Goal: Find specific page/section: Find specific page/section

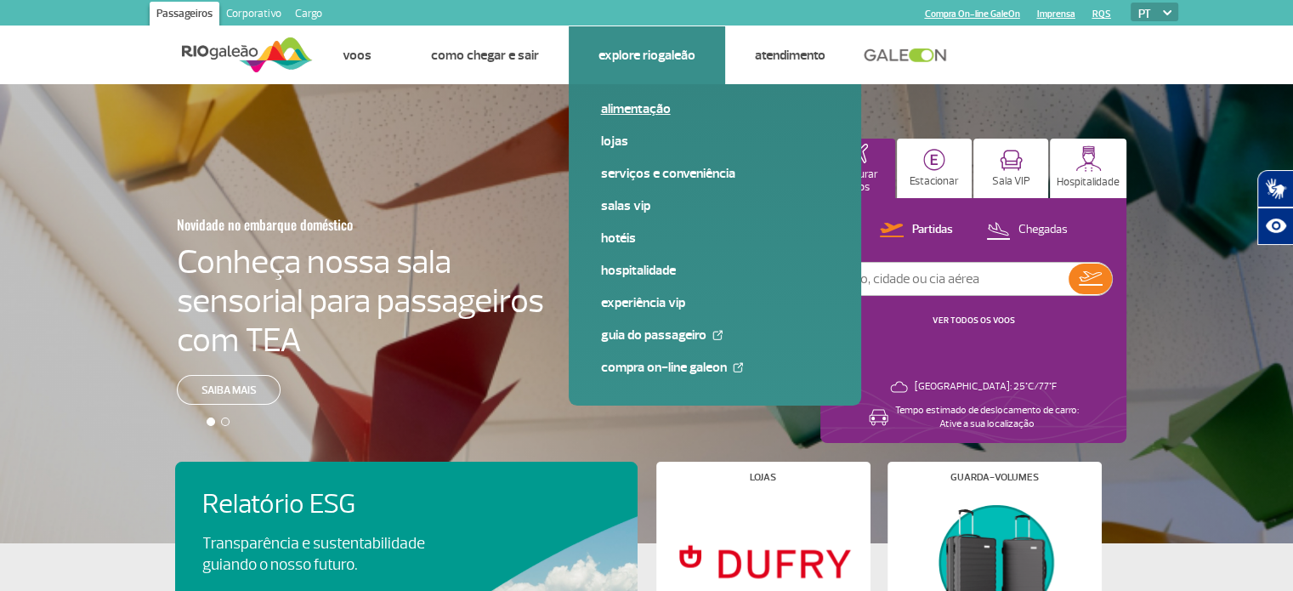
click at [612, 108] on link "Alimentação" at bounding box center [715, 108] width 228 height 19
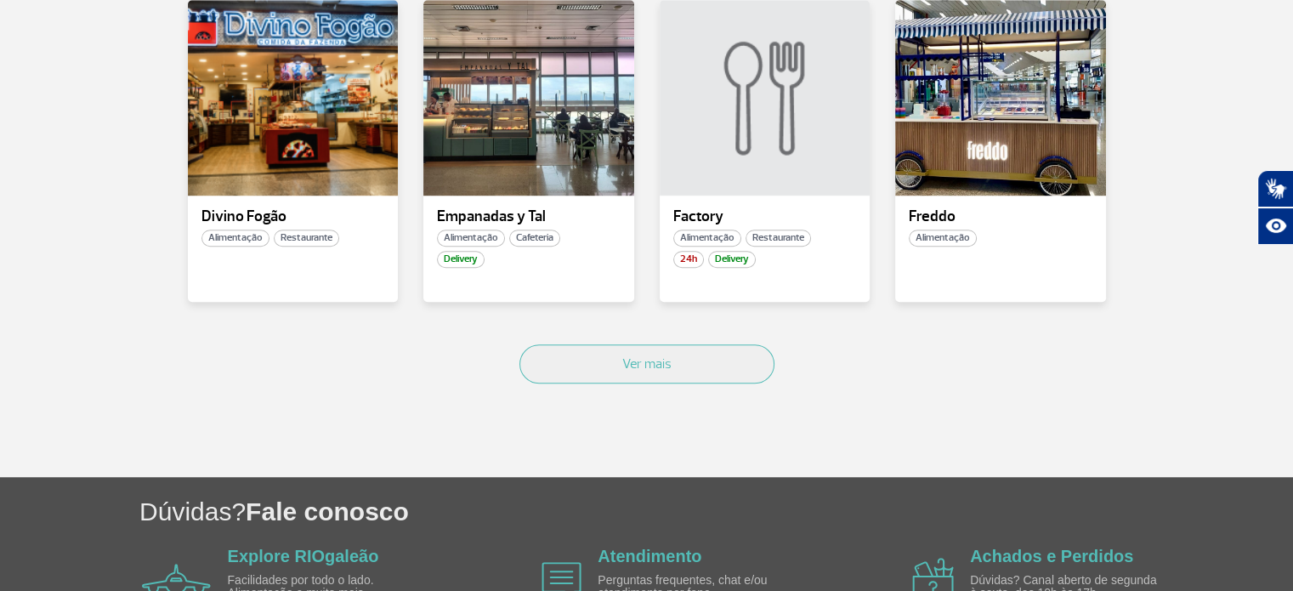
scroll to position [1187, 0]
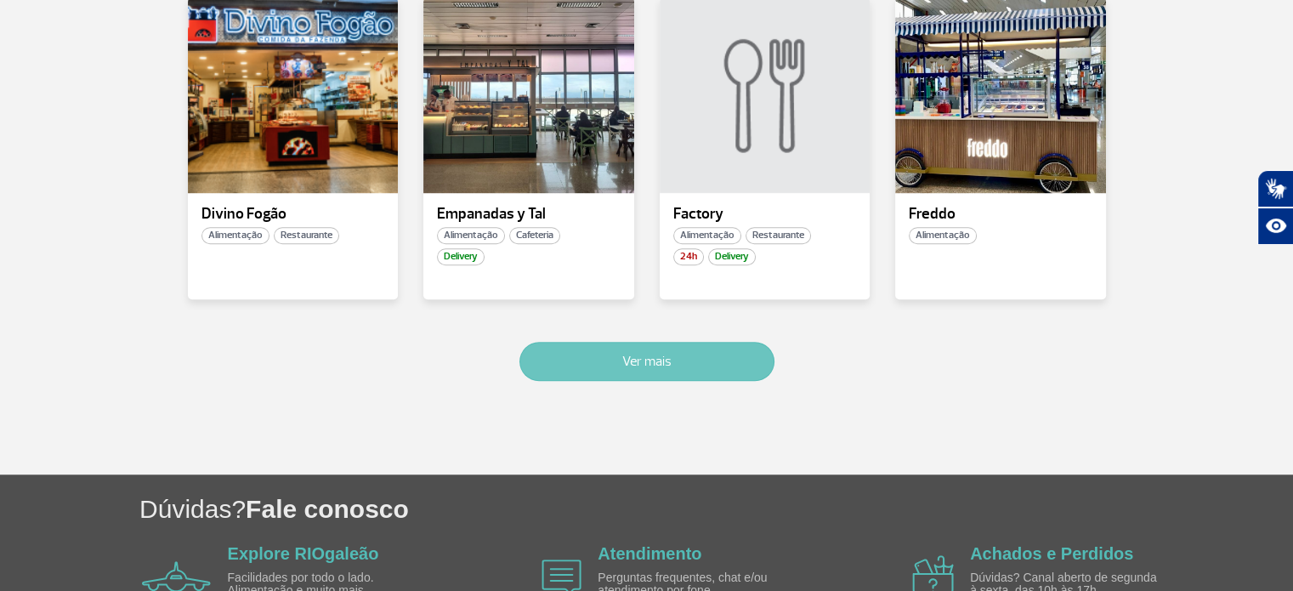
click at [636, 366] on button "Ver mais" at bounding box center [646, 361] width 255 height 39
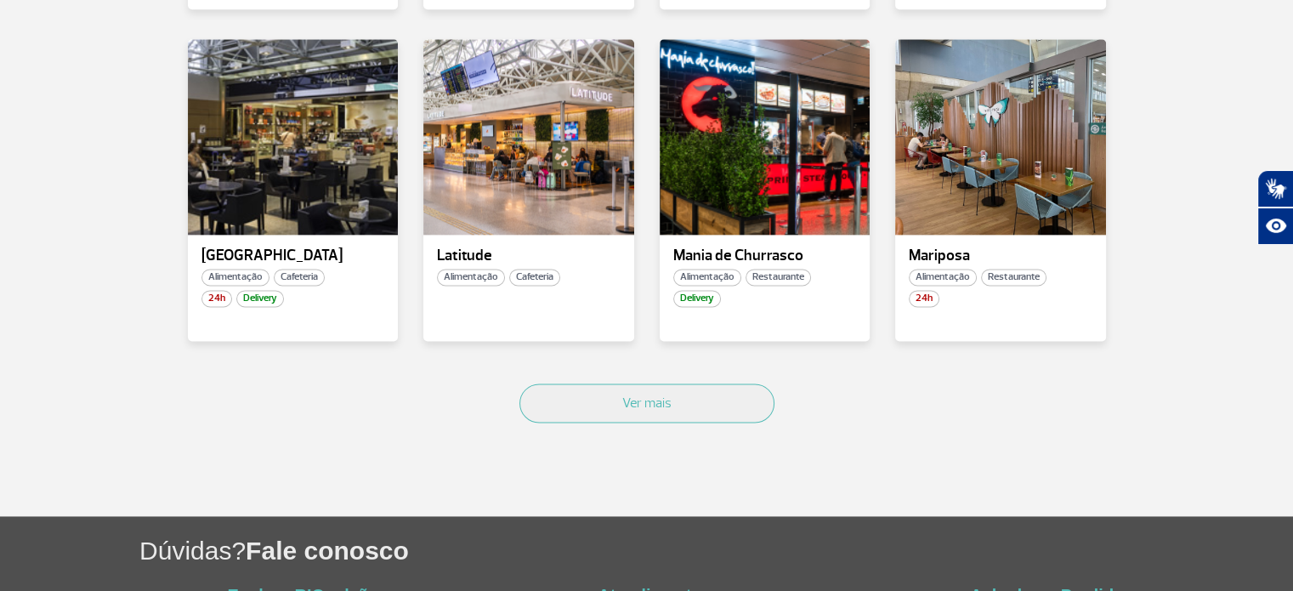
scroll to position [2171, 0]
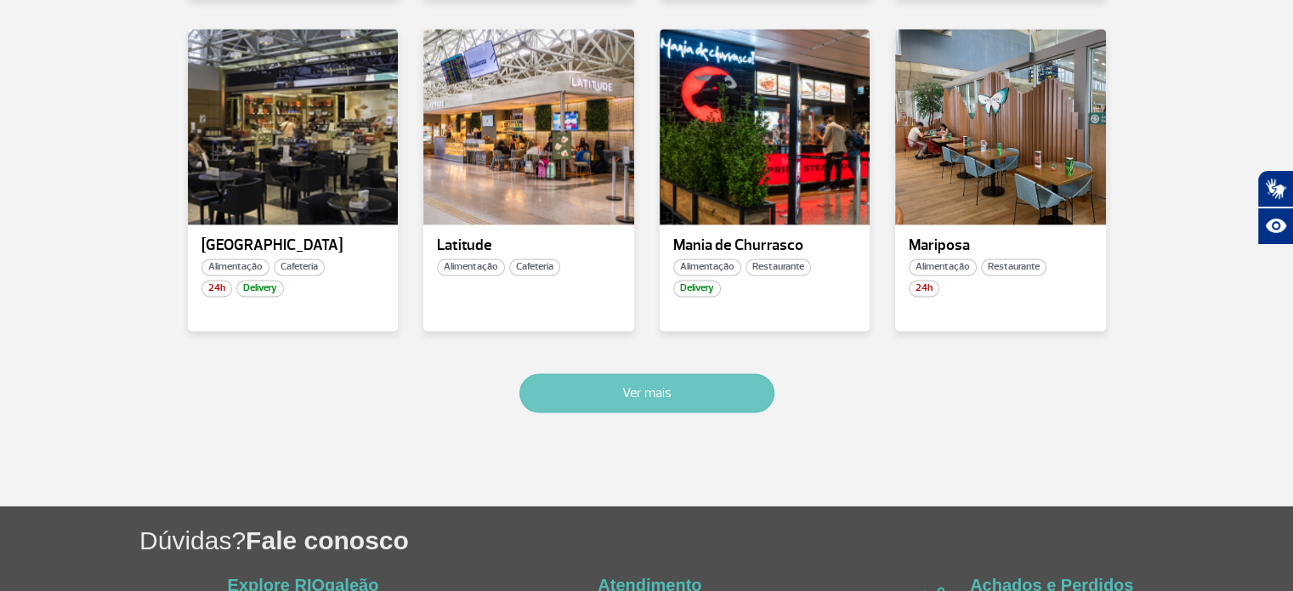
click at [593, 390] on button "Ver mais" at bounding box center [646, 392] width 255 height 39
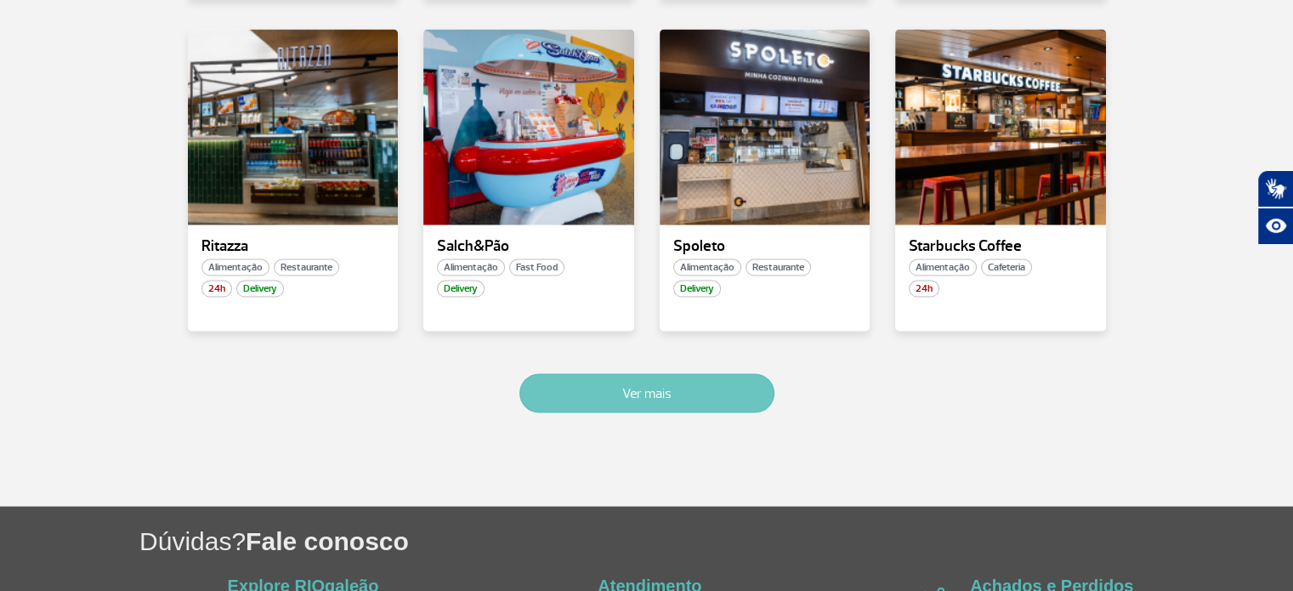
click at [697, 381] on button "Ver mais" at bounding box center [646, 392] width 255 height 39
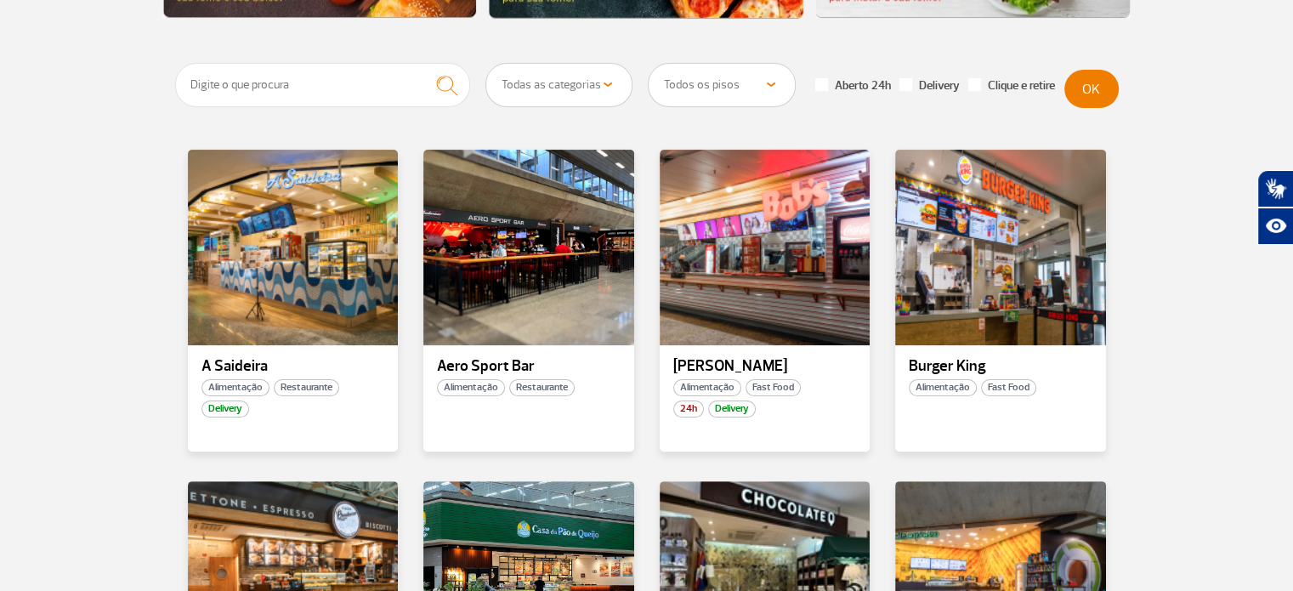
scroll to position [426, 0]
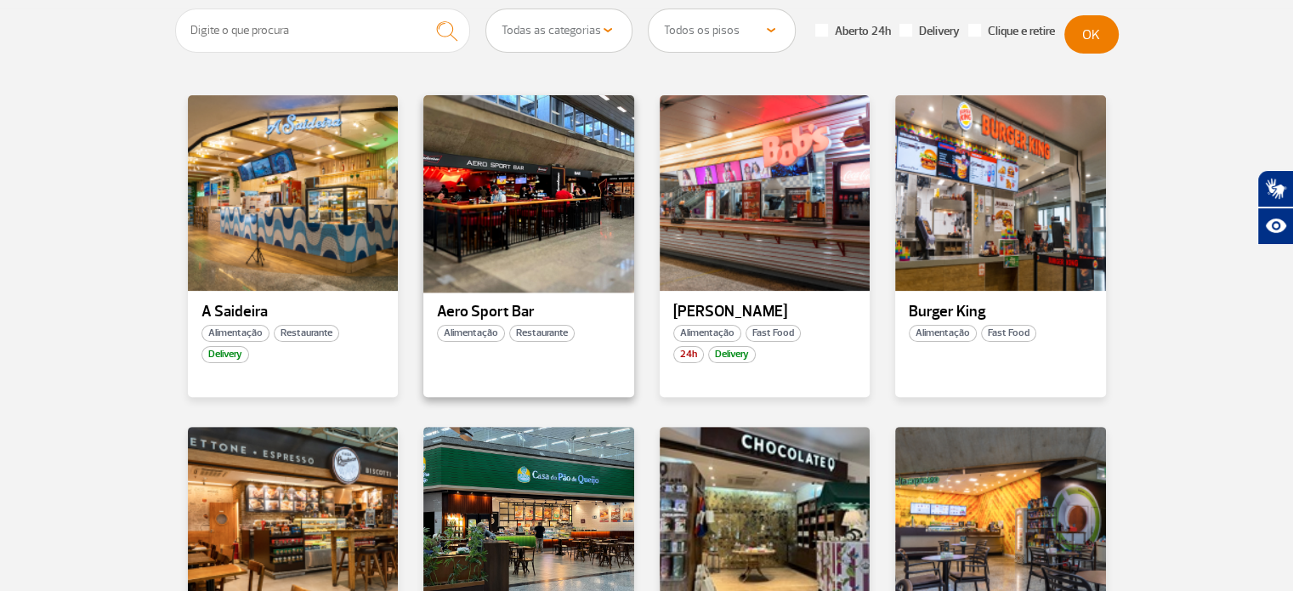
click at [517, 168] on div at bounding box center [529, 193] width 214 height 200
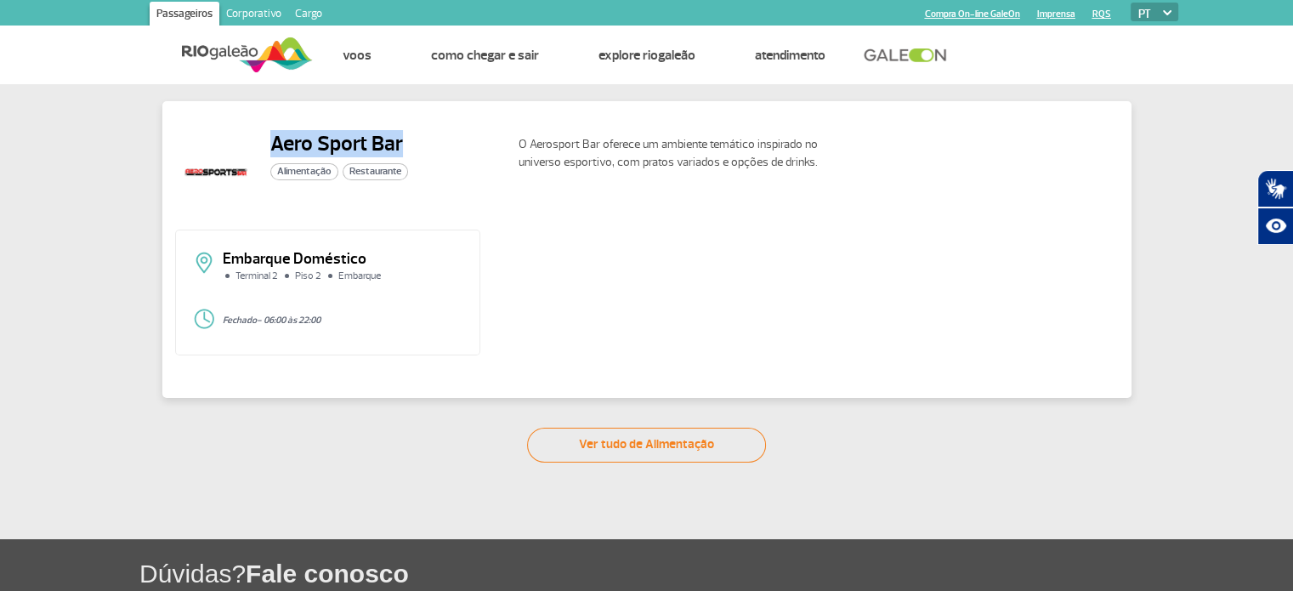
drag, startPoint x: 271, startPoint y: 139, endPoint x: 404, endPoint y: 128, distance: 133.0
click at [404, 128] on div "Aero Sport Bar Alimentação Restaurante O Aerosport Bar oferece um ambiente temá…" at bounding box center [646, 249] width 969 height 297
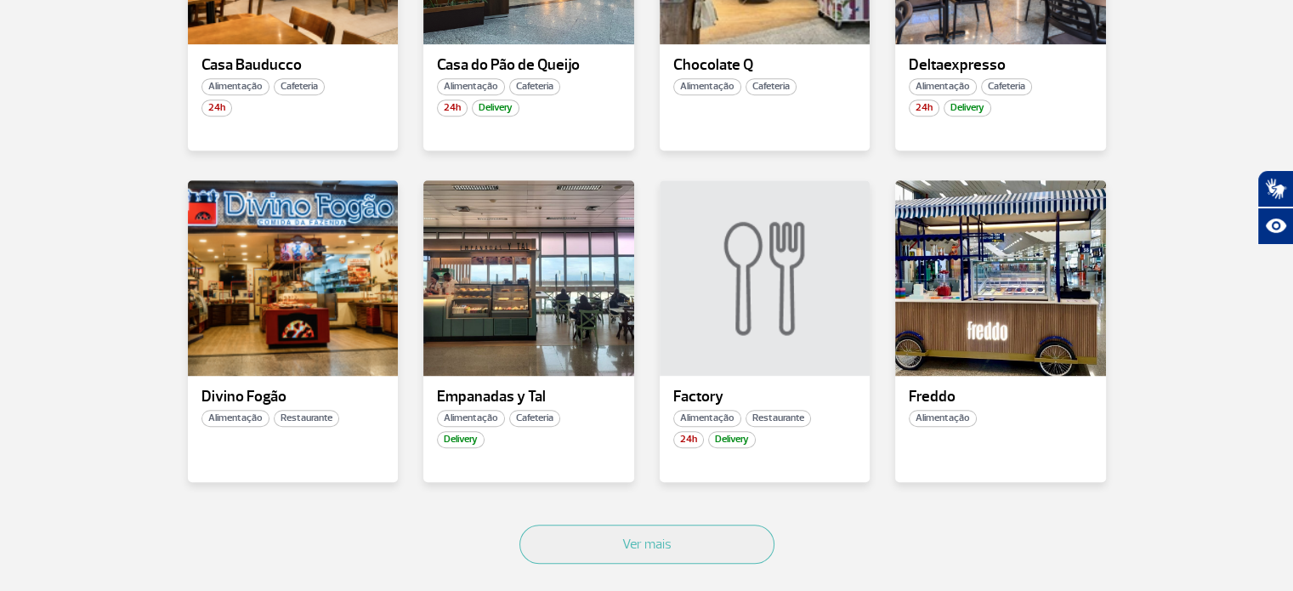
scroll to position [1007, 0]
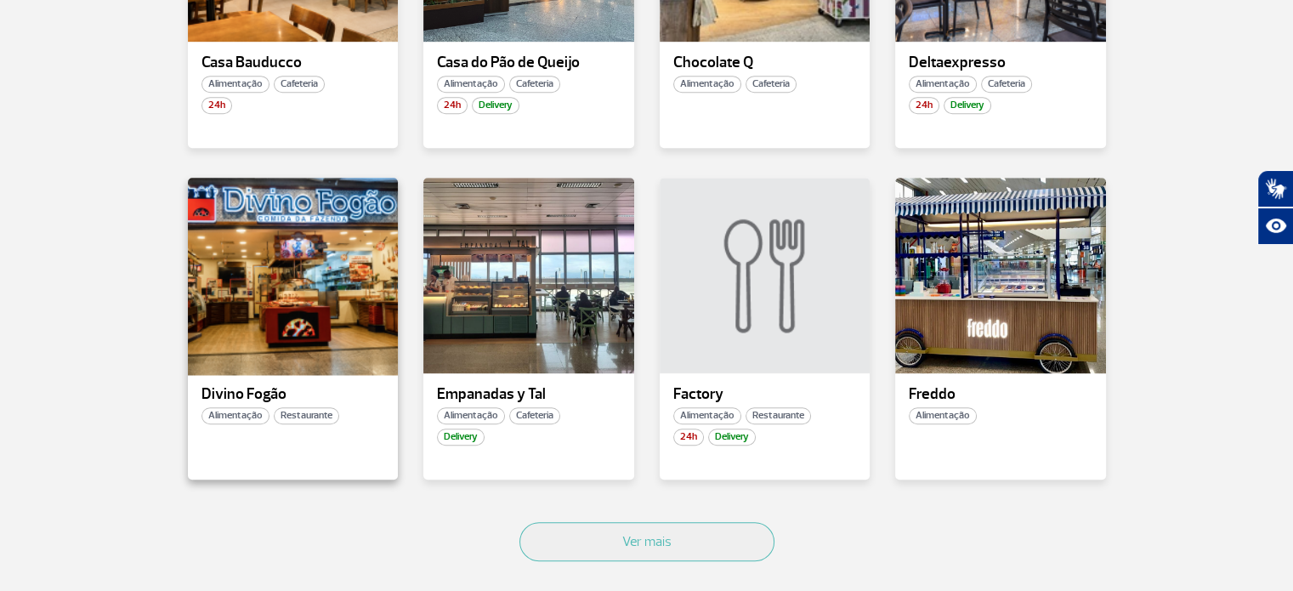
click at [356, 289] on div at bounding box center [292, 275] width 214 height 200
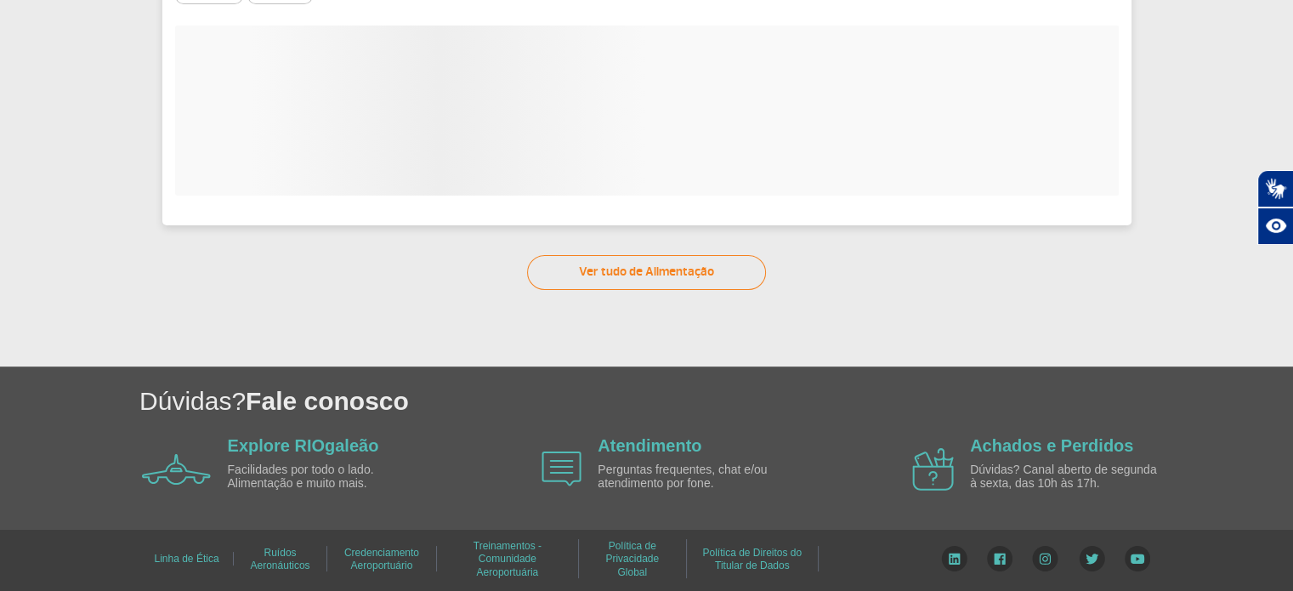
scroll to position [172, 0]
